Goal: Transaction & Acquisition: Purchase product/service

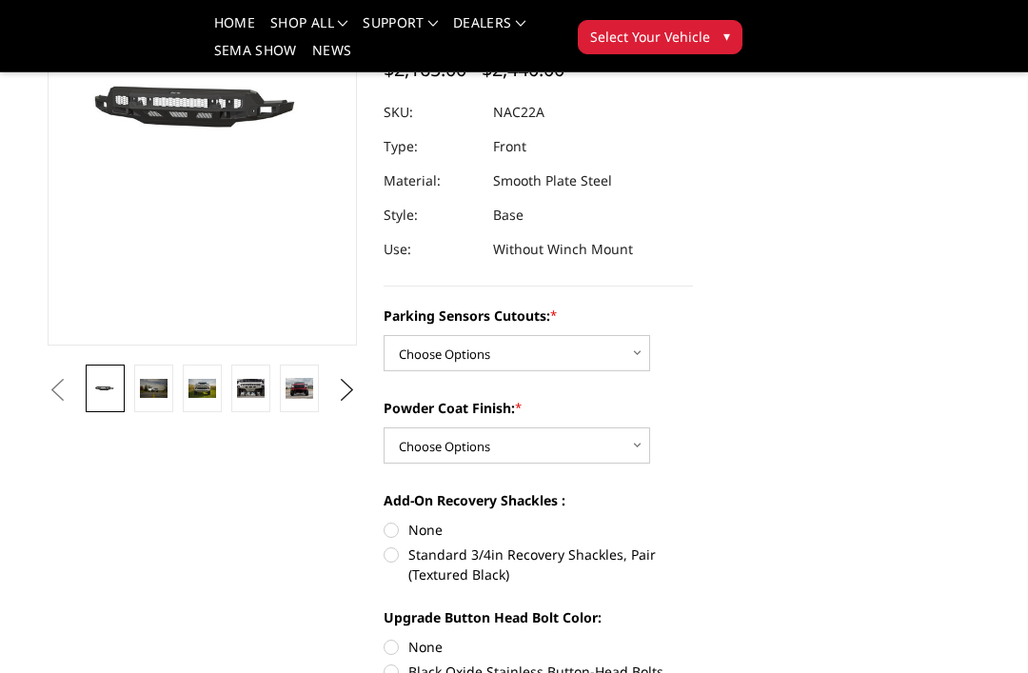
click at [148, 390] on img at bounding box center [154, 388] width 28 height 18
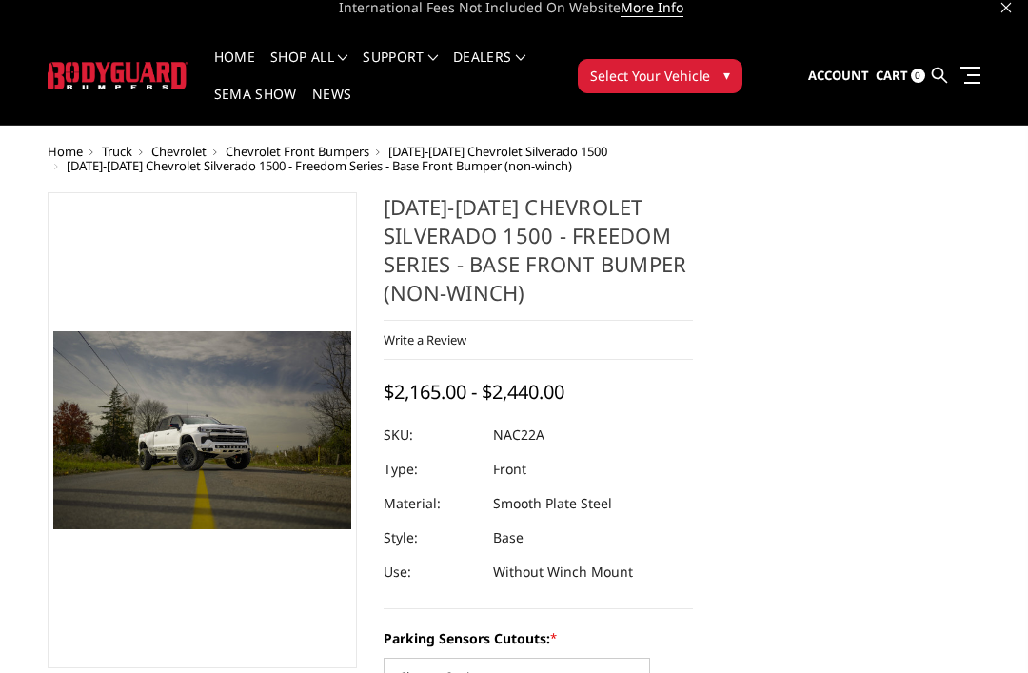
scroll to position [16, 0]
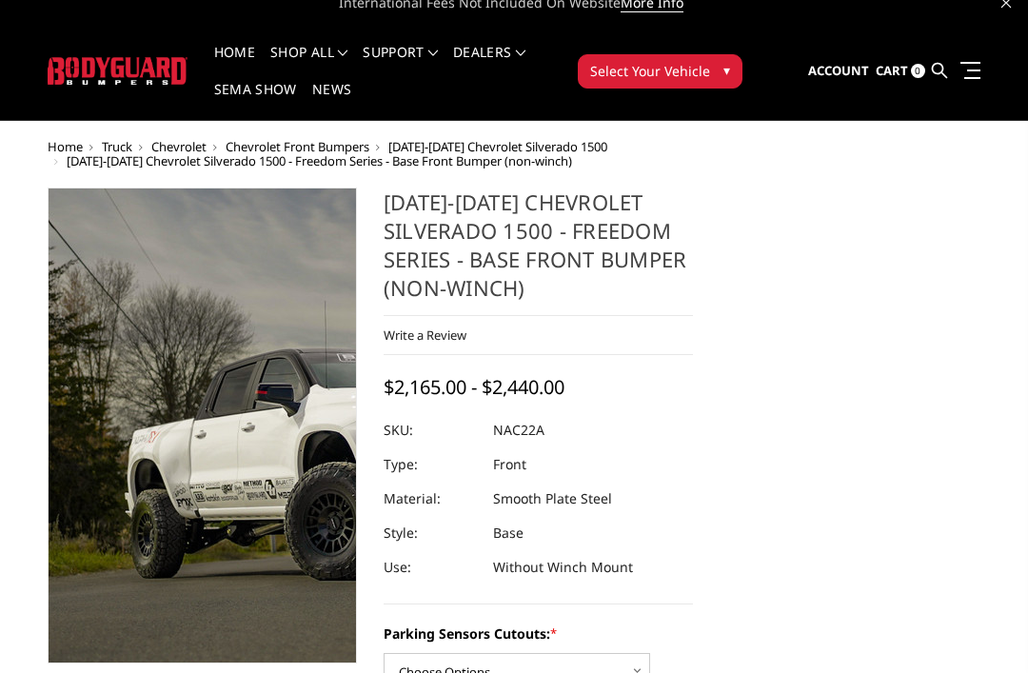
click at [139, 444] on img at bounding box center [389, 414] width 1218 height 814
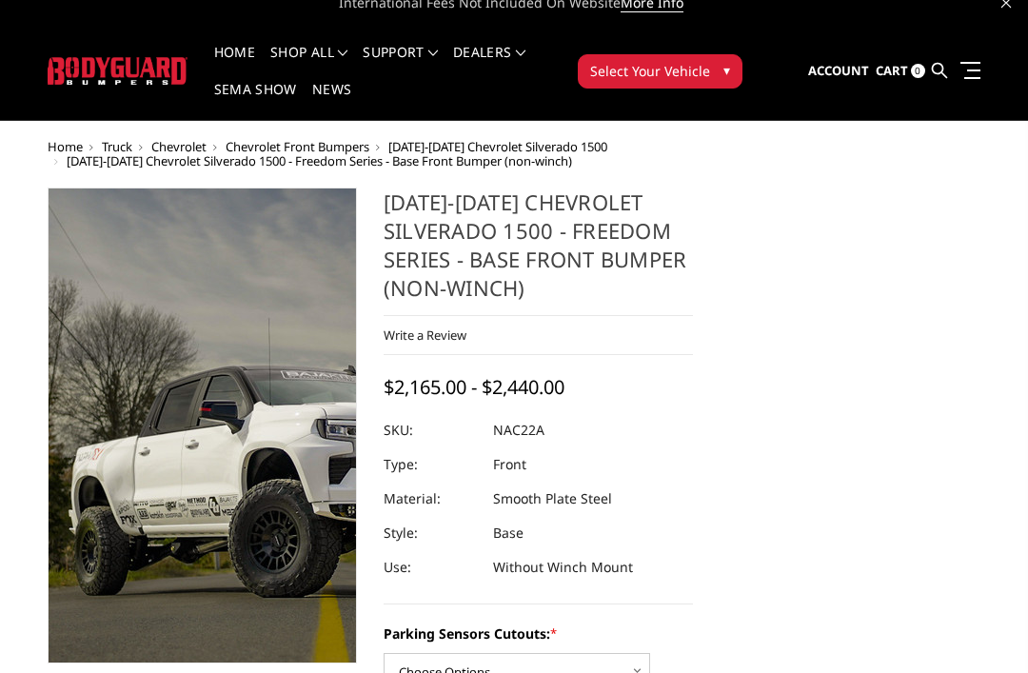
click at [158, 420] on img at bounding box center [333, 431] width 1218 height 814
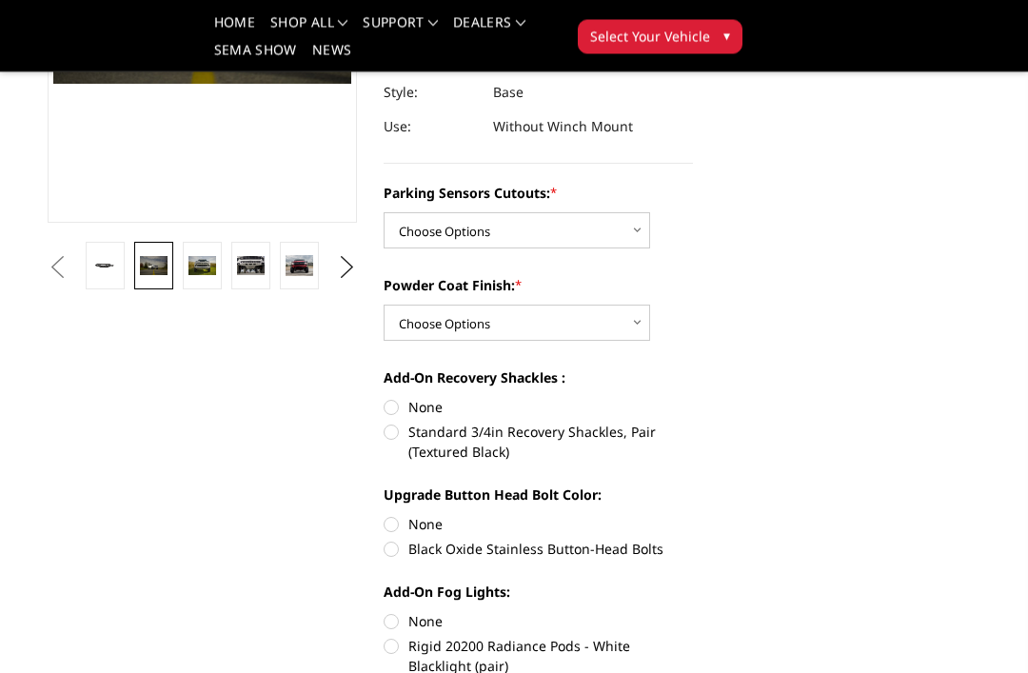
scroll to position [401, 0]
click at [631, 331] on select "Choose Options Bare Metal Textured Black Powder Coat" at bounding box center [517, 323] width 267 height 36
select select "4370"
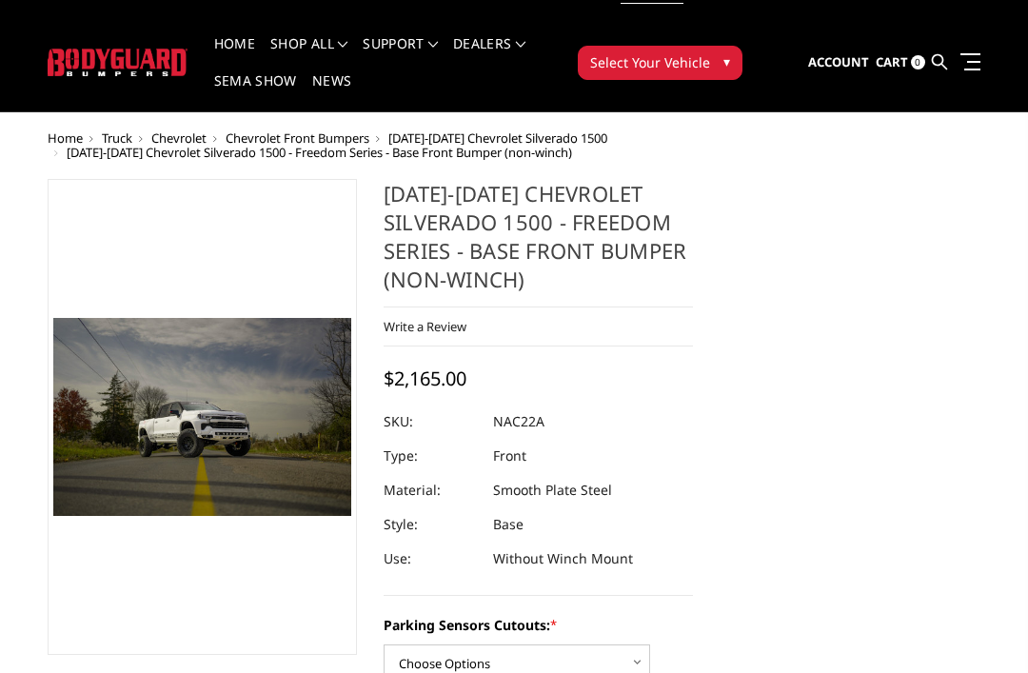
scroll to position [0, 0]
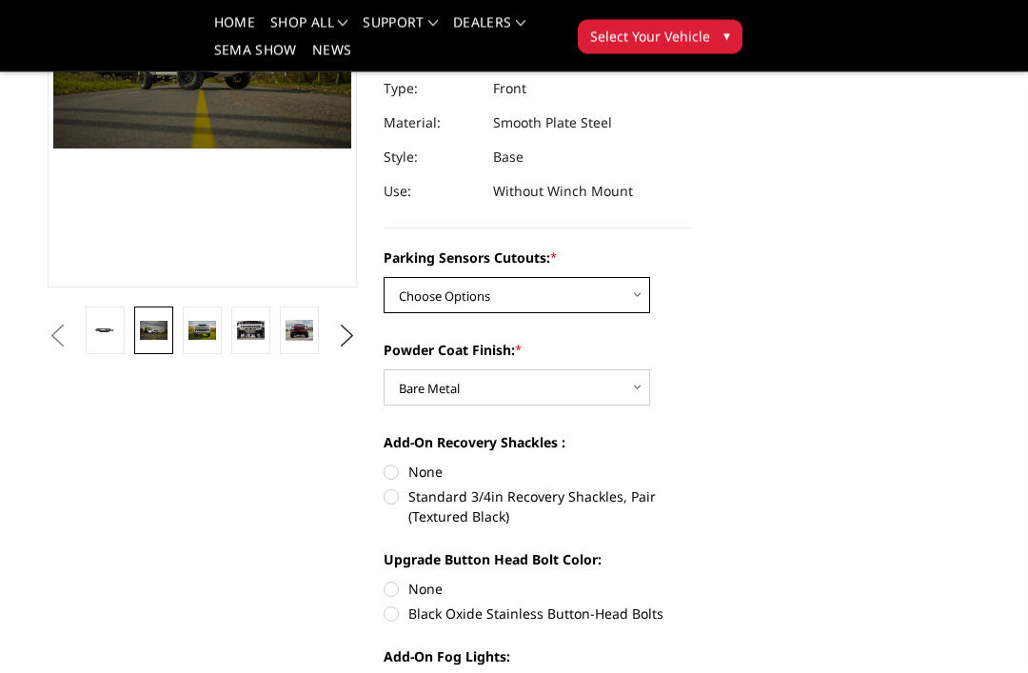
click at [608, 300] on select "Choose Options Yes - I have parking sensors No - I do NOT have parking sensors" at bounding box center [517, 296] width 267 height 36
select select "4361"
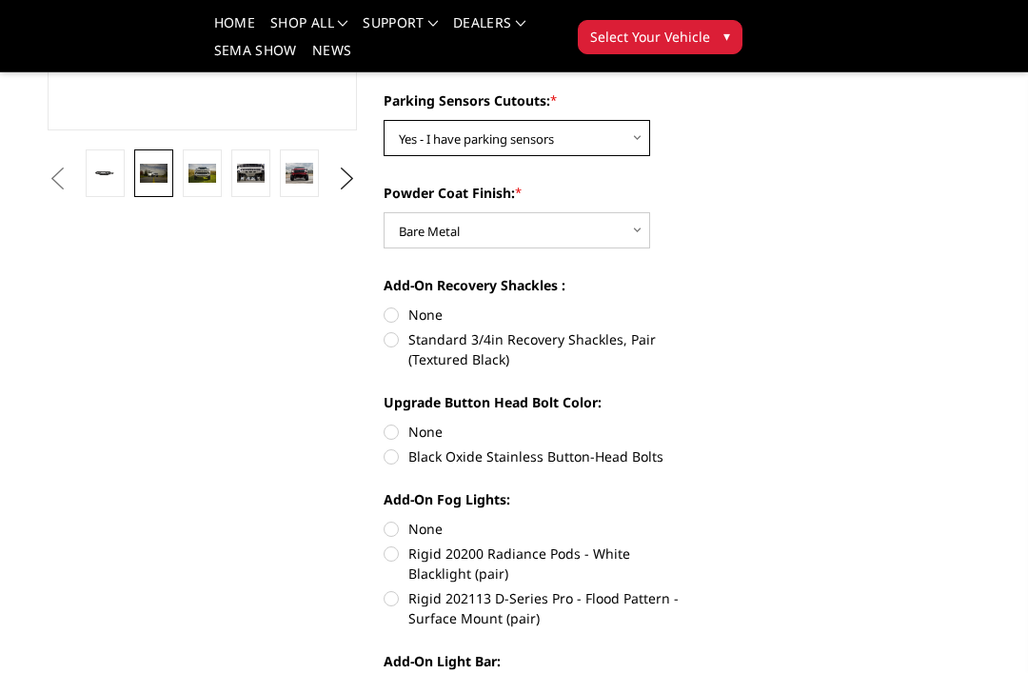
scroll to position [492, 0]
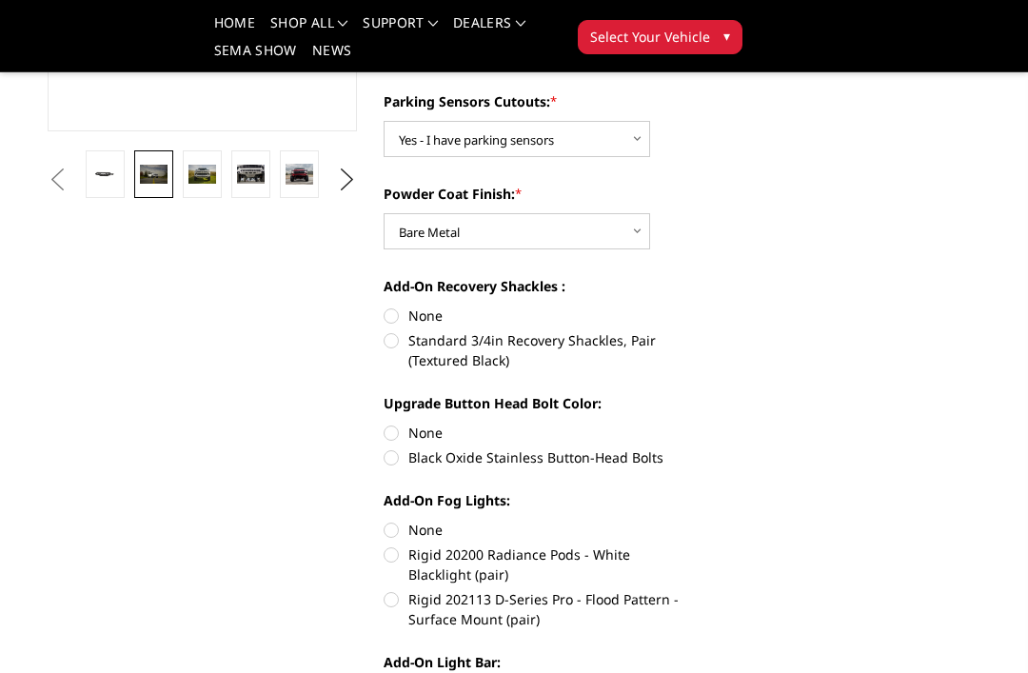
click at [394, 313] on label "None" at bounding box center [538, 316] width 309 height 20
click at [385, 306] on input "None" at bounding box center [384, 306] width 1 height 1
radio input "true"
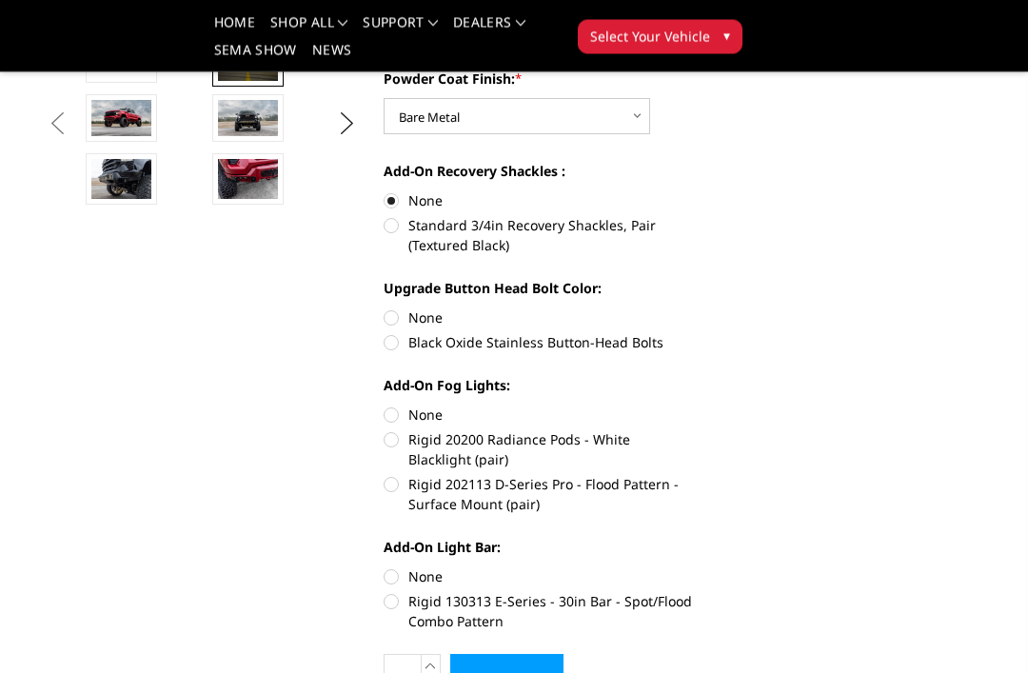
scroll to position [608, 0]
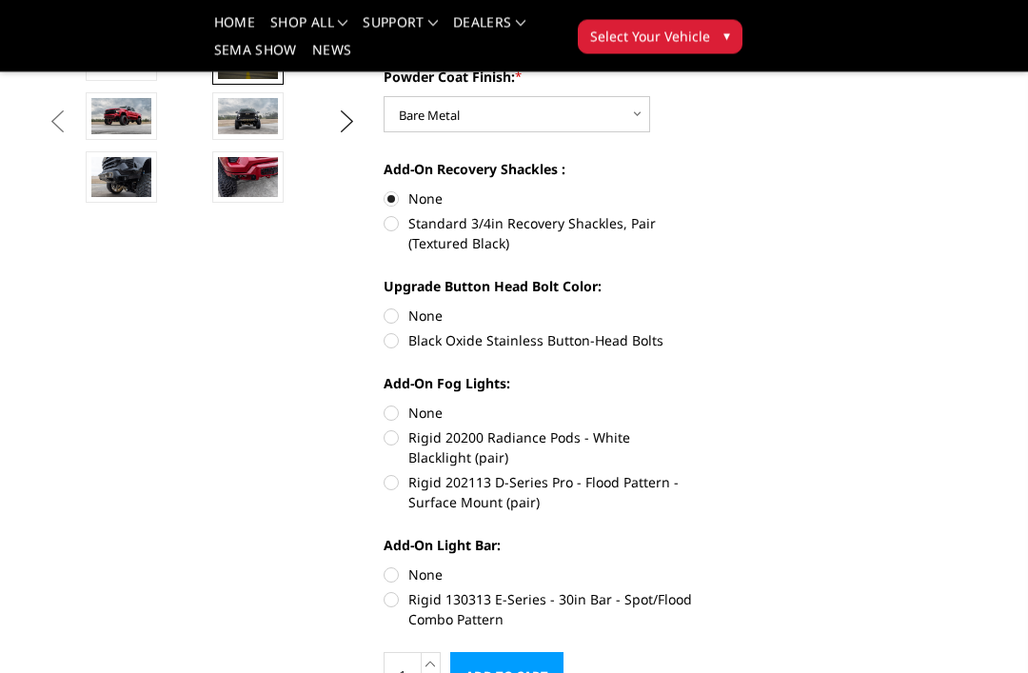
click at [391, 412] on label "None" at bounding box center [538, 414] width 309 height 20
click at [385, 405] on input "None" at bounding box center [384, 404] width 1 height 1
radio input "true"
click at [398, 312] on label "None" at bounding box center [538, 316] width 309 height 20
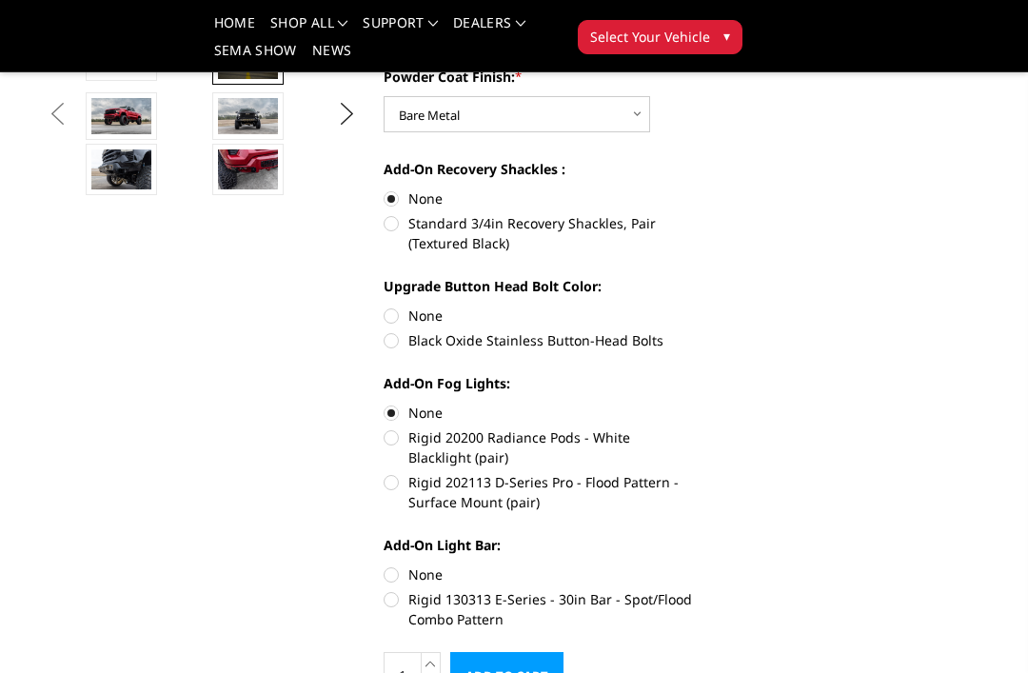
click at [385, 306] on input "None" at bounding box center [384, 306] width 1 height 1
radio input "true"
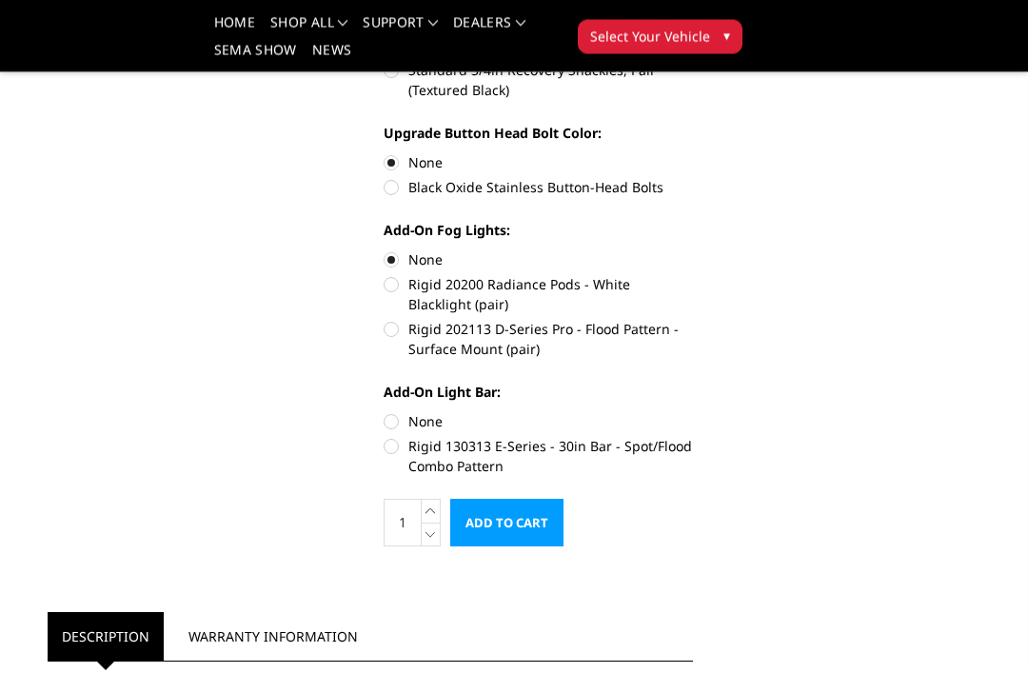
scroll to position [763, 0]
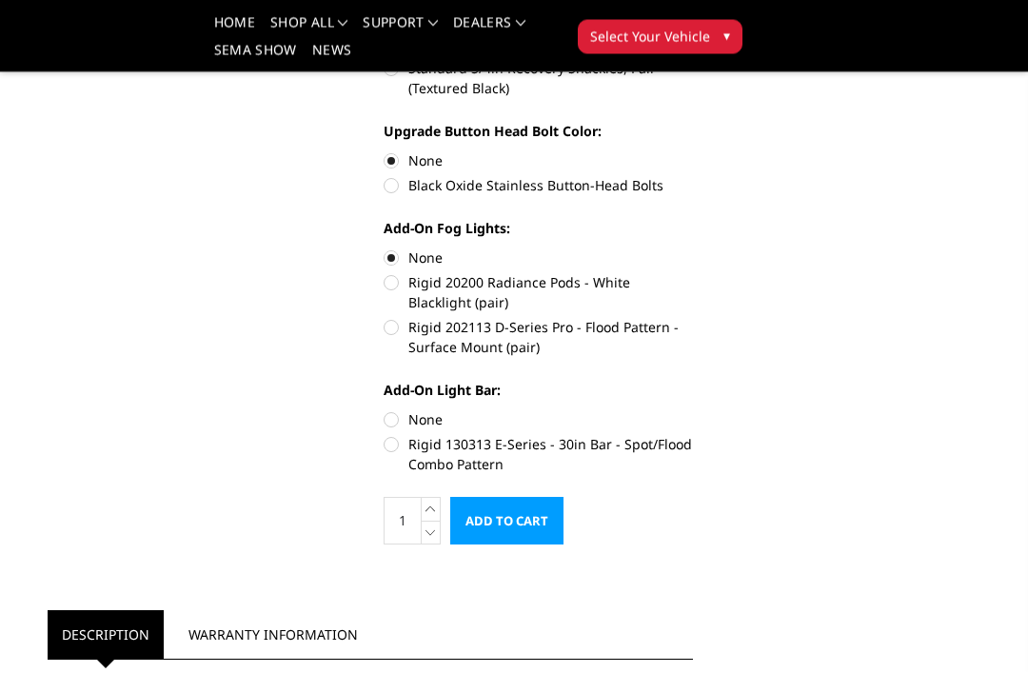
click at [396, 441] on label "Rigid 130313 E-Series - 30in Bar - Spot/Flood Combo Pattern" at bounding box center [538, 455] width 309 height 40
click at [693, 411] on input "Rigid 130313 E-Series - 30in Bar - Spot/Flood Combo Pattern" at bounding box center [693, 410] width 1 height 1
radio input "true"
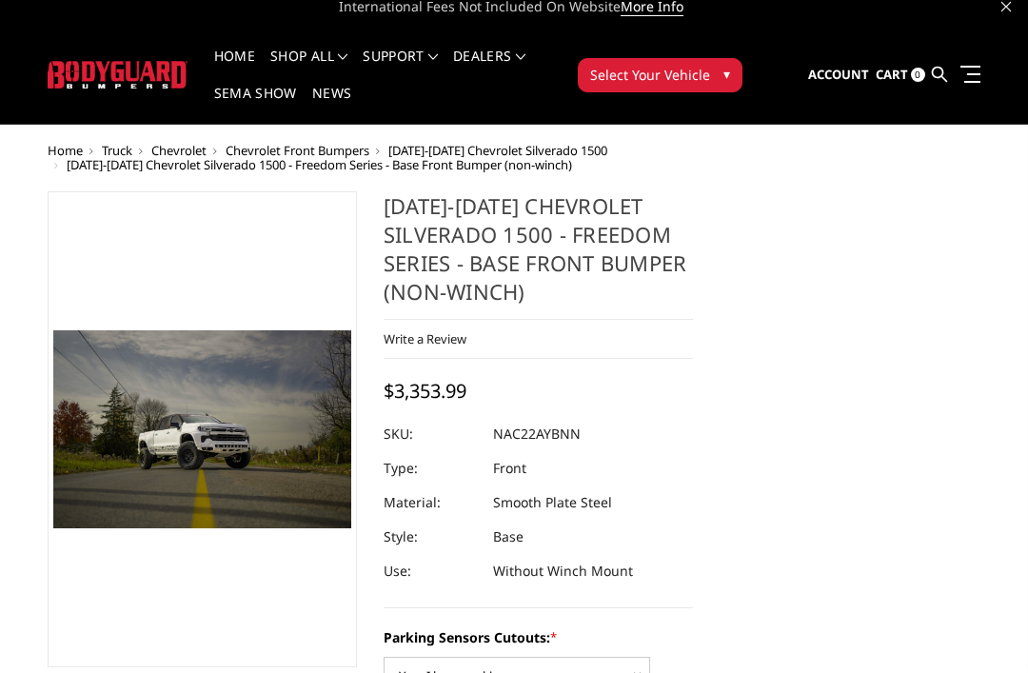
scroll to position [0, 0]
